Goal: Navigation & Orientation: Find specific page/section

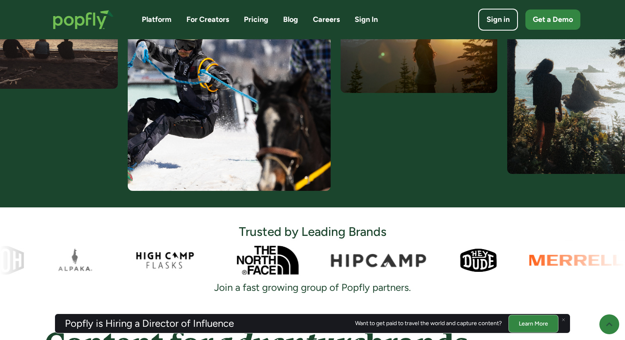
scroll to position [434, 0]
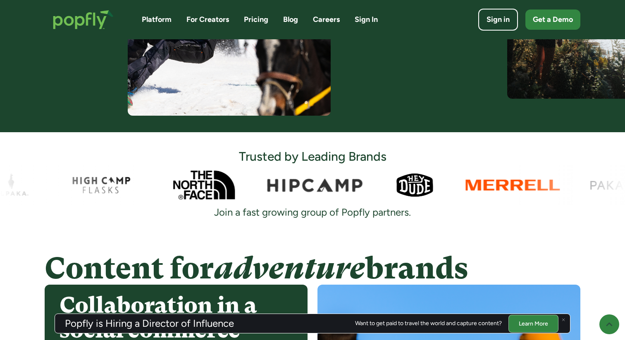
click at [163, 21] on link "Platform" at bounding box center [157, 19] width 30 height 10
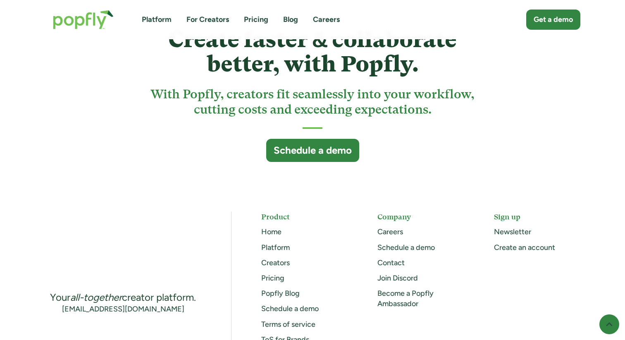
scroll to position [2296, 0]
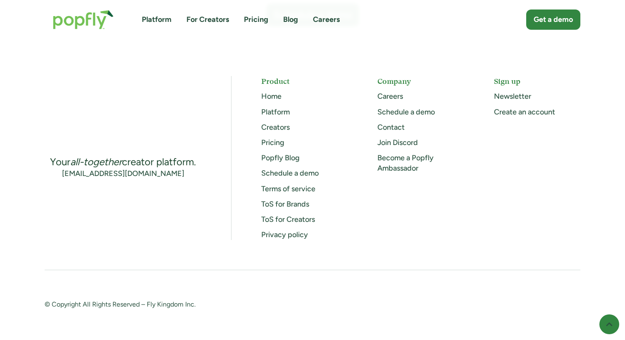
click at [395, 96] on link "Careers" at bounding box center [391, 96] width 26 height 9
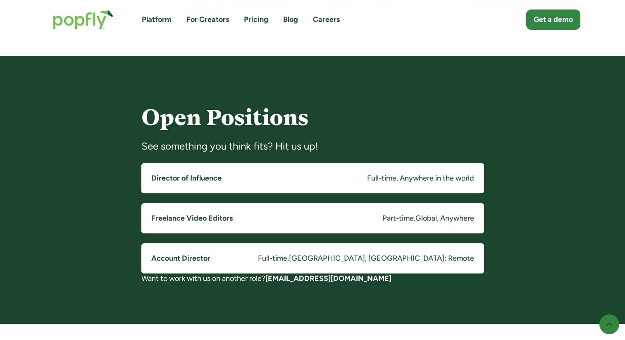
scroll to position [611, 0]
